Goal: Information Seeking & Learning: Learn about a topic

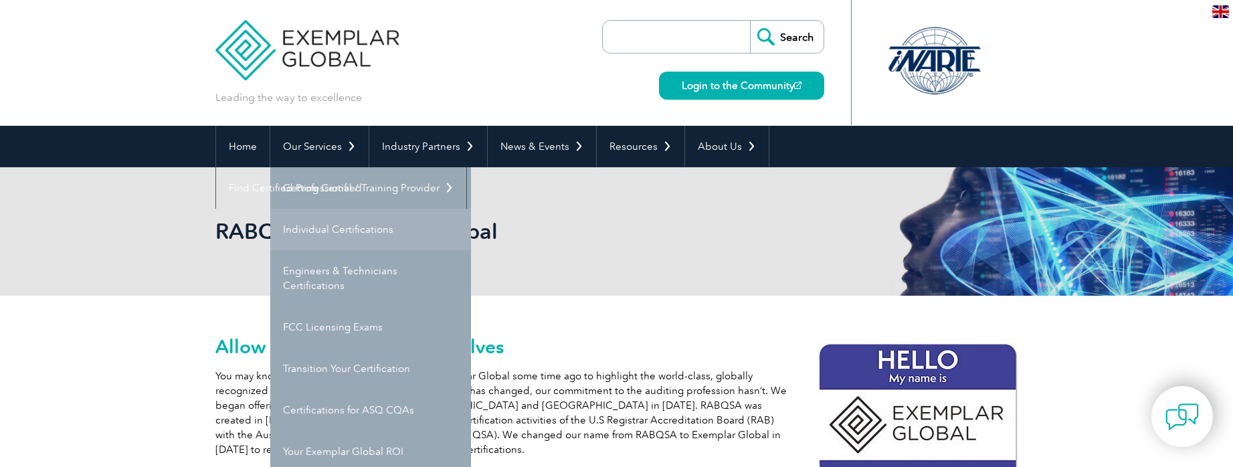
click at [306, 229] on link "Individual Certifications" at bounding box center [370, 229] width 201 height 41
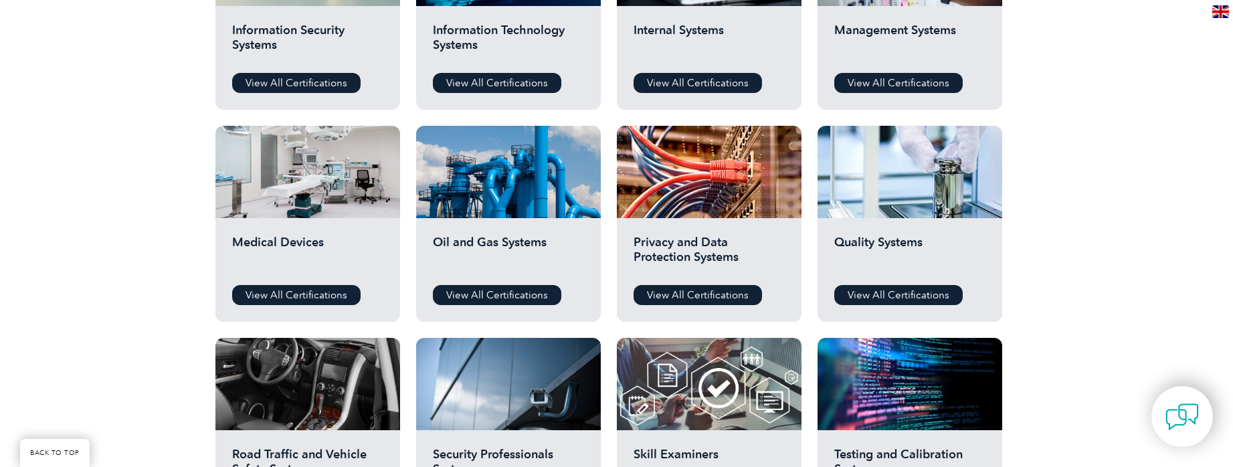
scroll to position [870, 0]
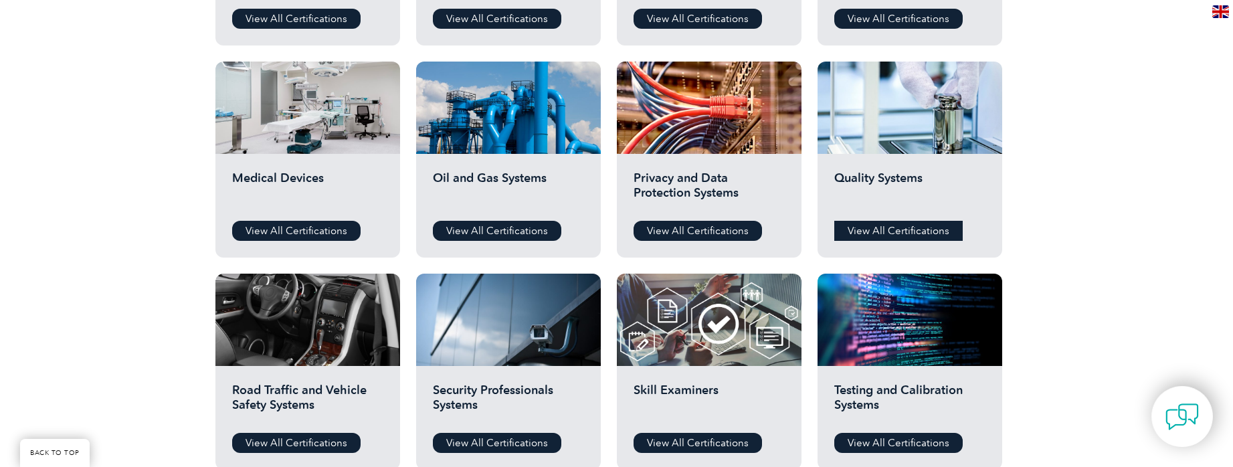
click at [853, 226] on link "View All Certifications" at bounding box center [898, 231] width 128 height 20
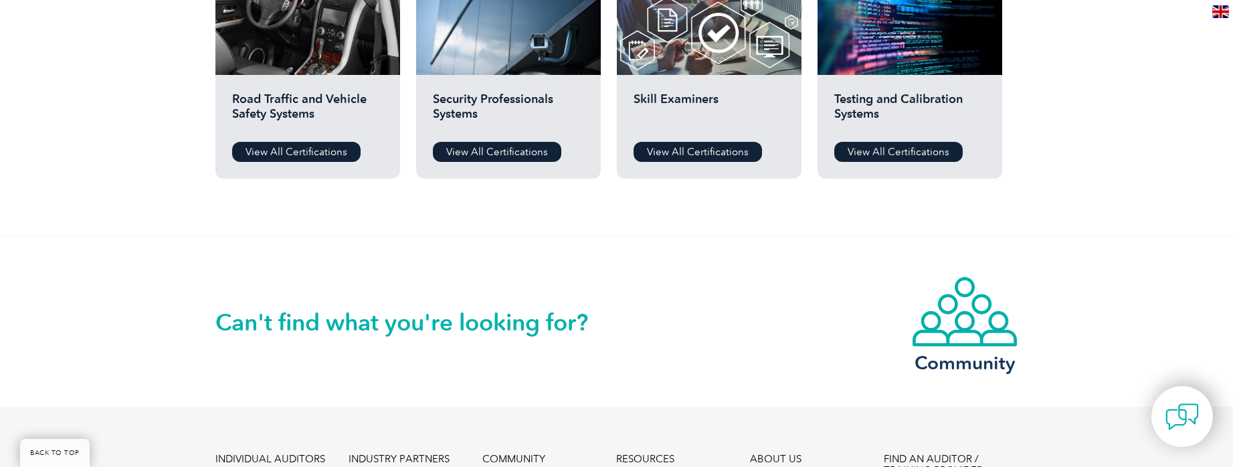
scroll to position [1204, 0]
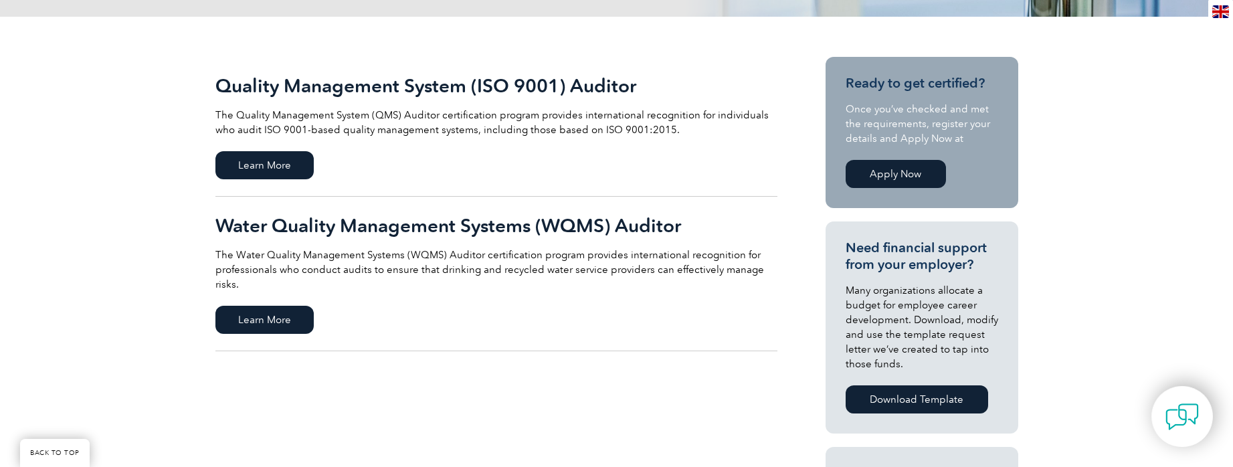
scroll to position [134, 0]
